Goal: Information Seeking & Learning: Learn about a topic

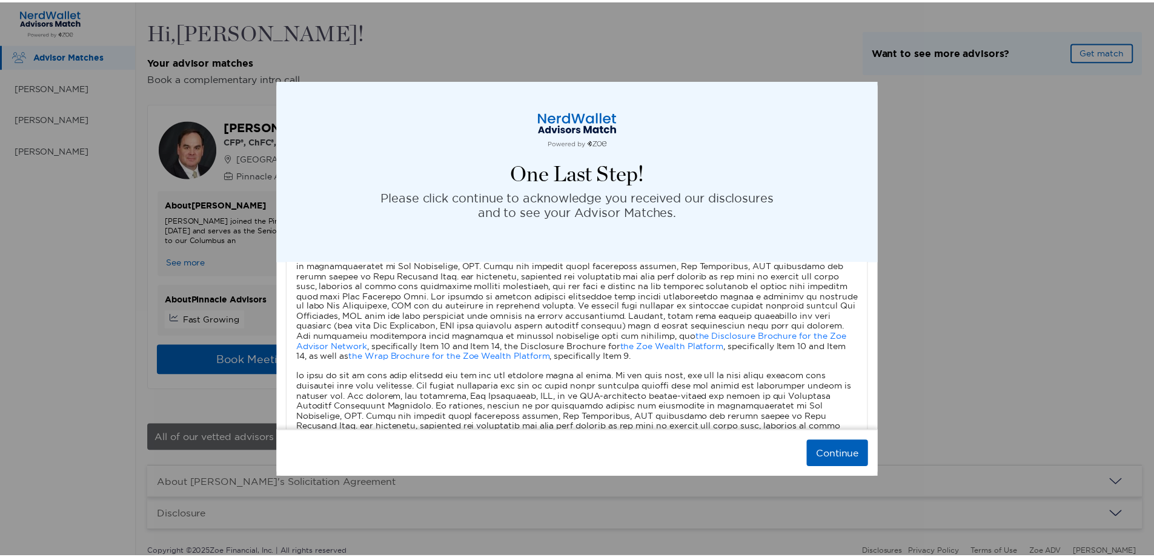
scroll to position [1091, 0]
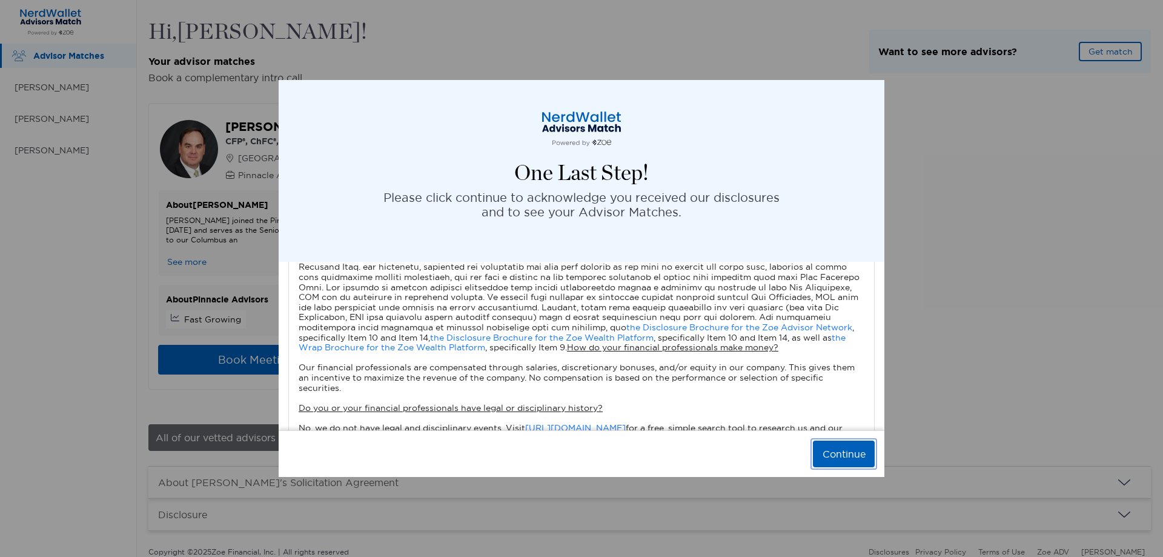
click at [860, 443] on button "Continue" at bounding box center [844, 453] width 62 height 27
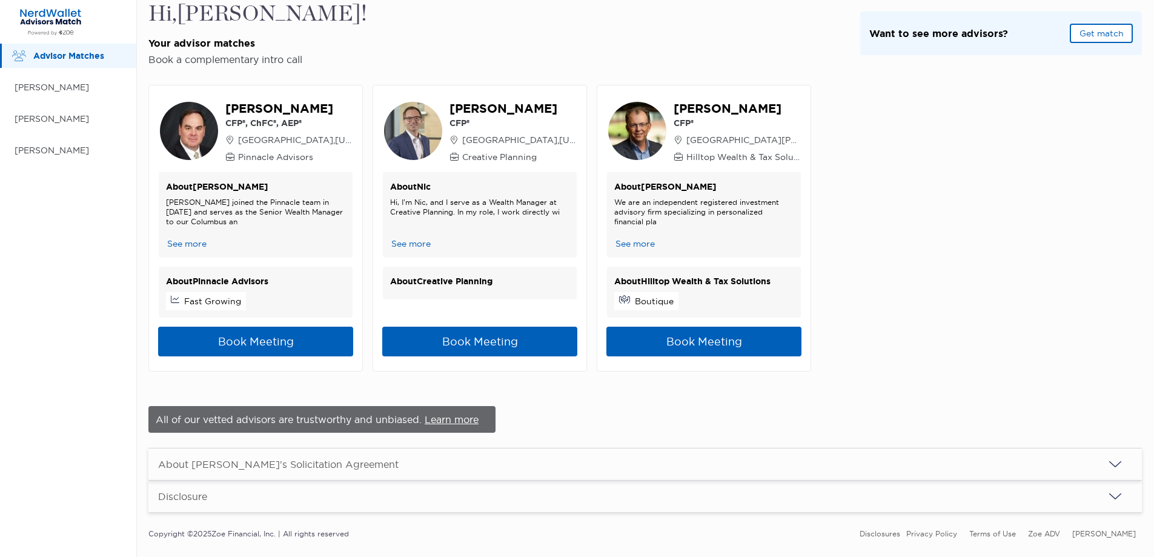
scroll to position [0, 0]
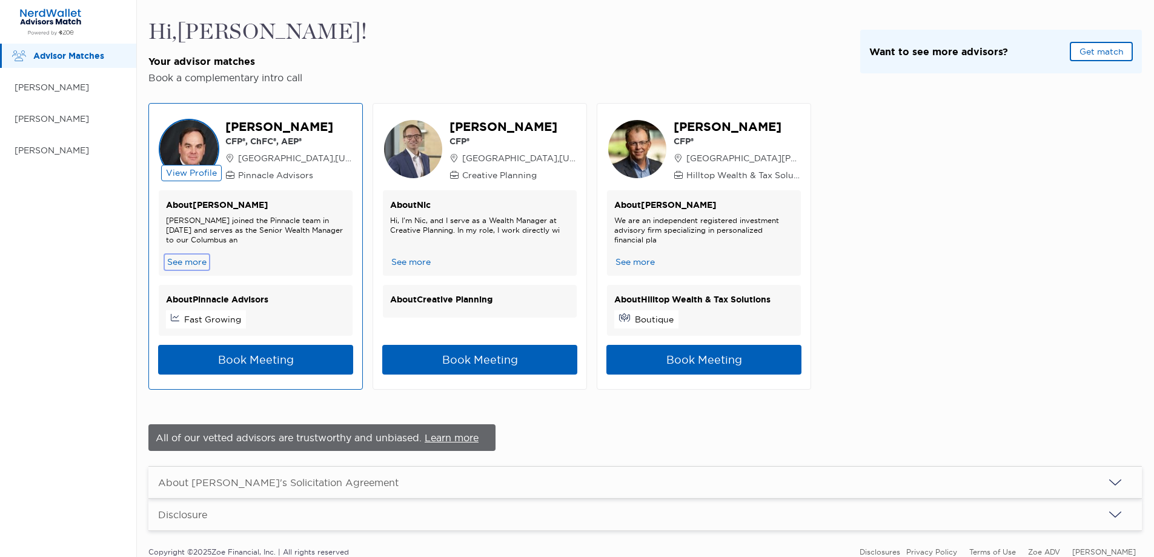
click at [187, 264] on button "See more" at bounding box center [187, 262] width 42 height 13
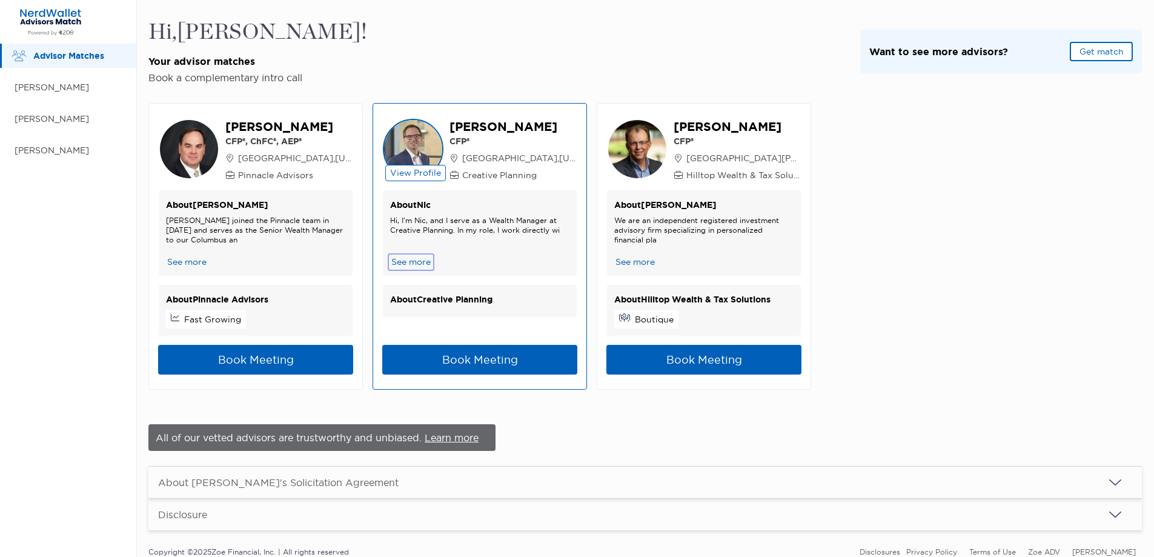
click at [419, 259] on button "See more" at bounding box center [411, 262] width 42 height 13
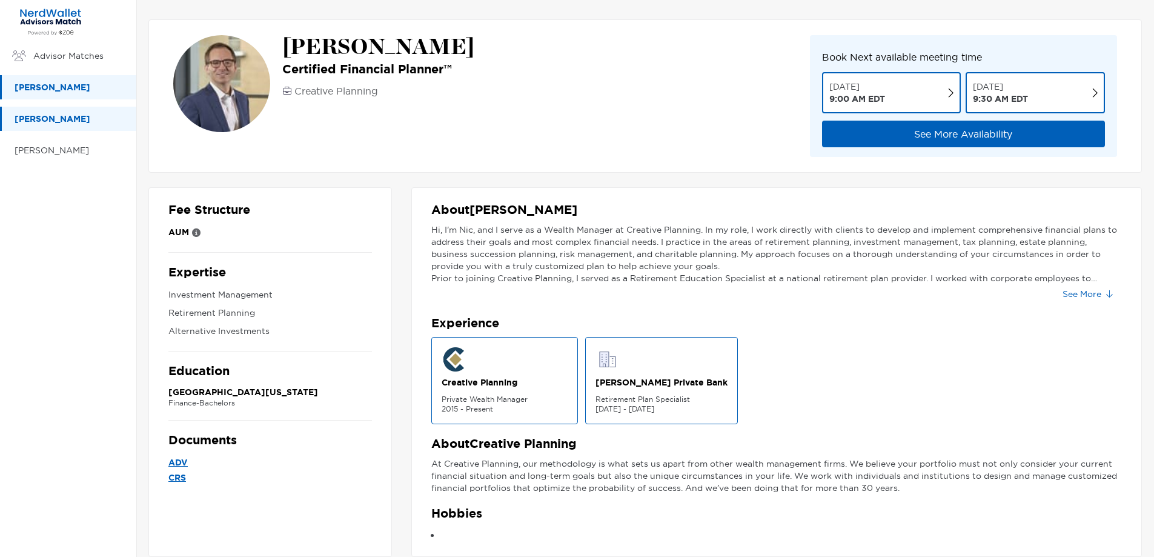
click at [71, 92] on p "[PERSON_NAME]" at bounding box center [70, 87] width 110 height 15
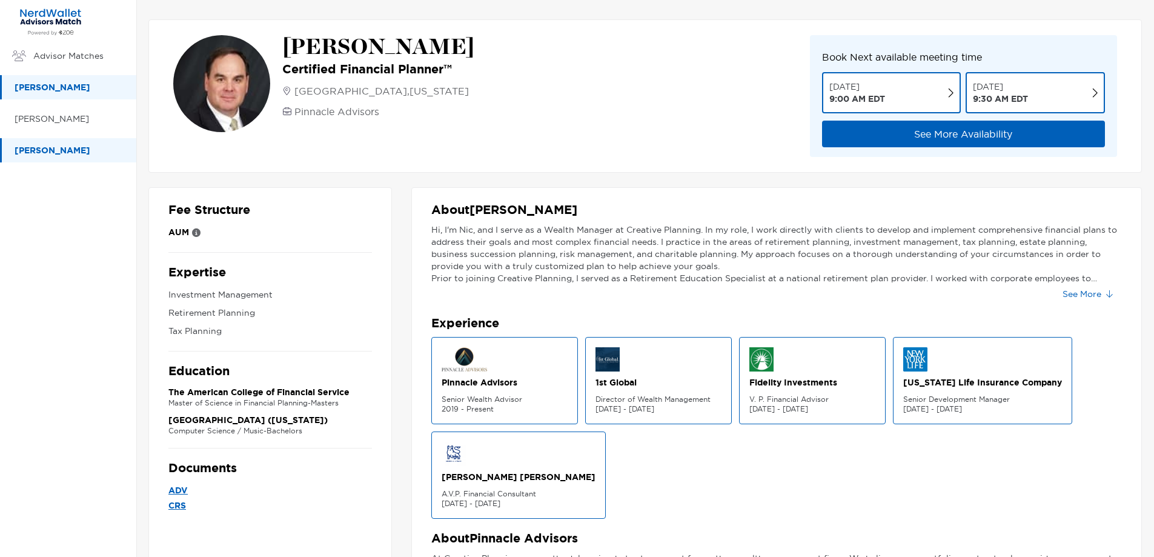
click at [64, 148] on p "[PERSON_NAME]" at bounding box center [70, 150] width 110 height 15
